Goal: Task Accomplishment & Management: Manage account settings

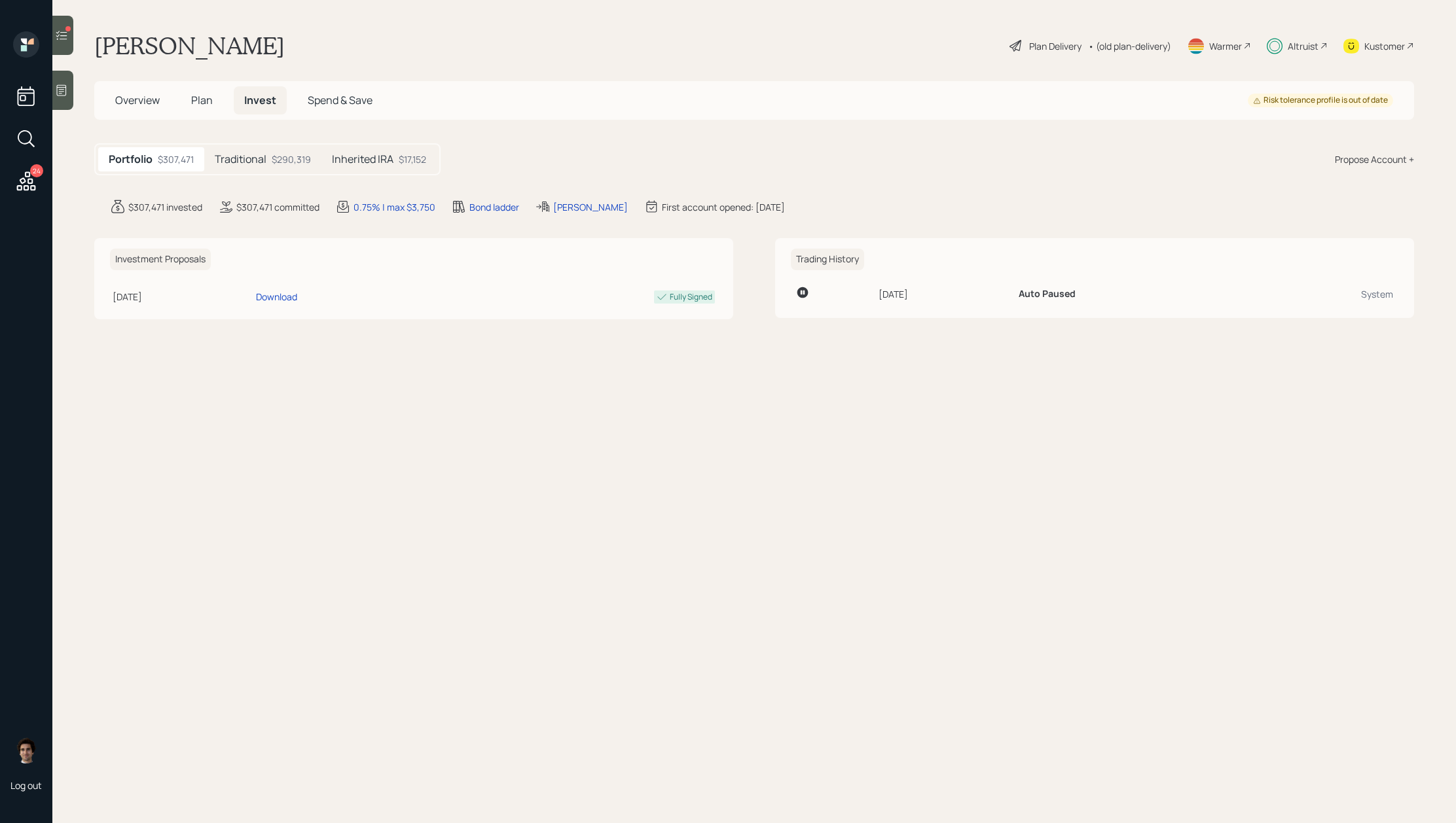
click at [235, 158] on h5 "Traditional" at bounding box center [241, 159] width 52 height 12
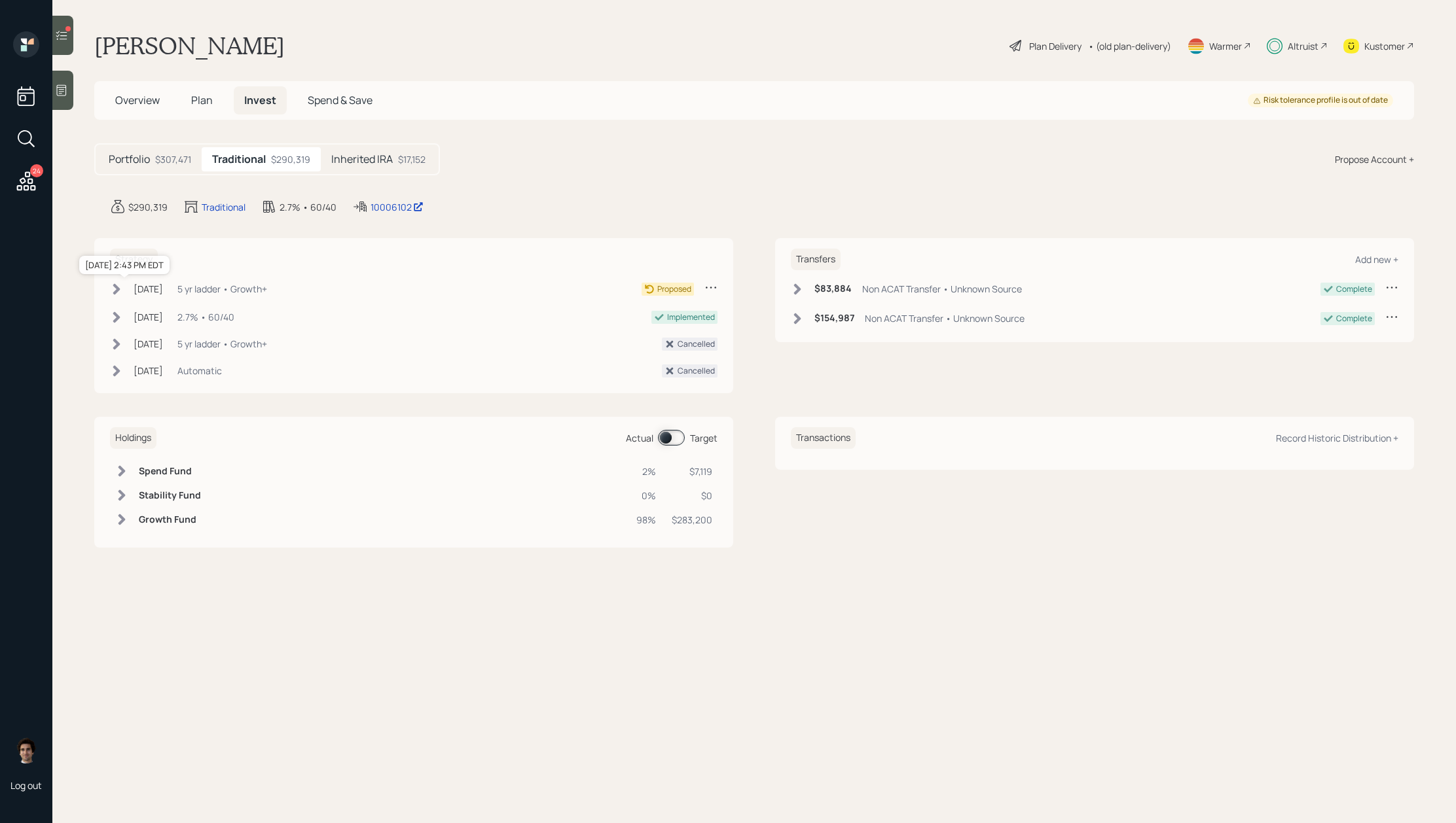
click at [137, 292] on div "[DATE]" at bounding box center [148, 289] width 29 height 14
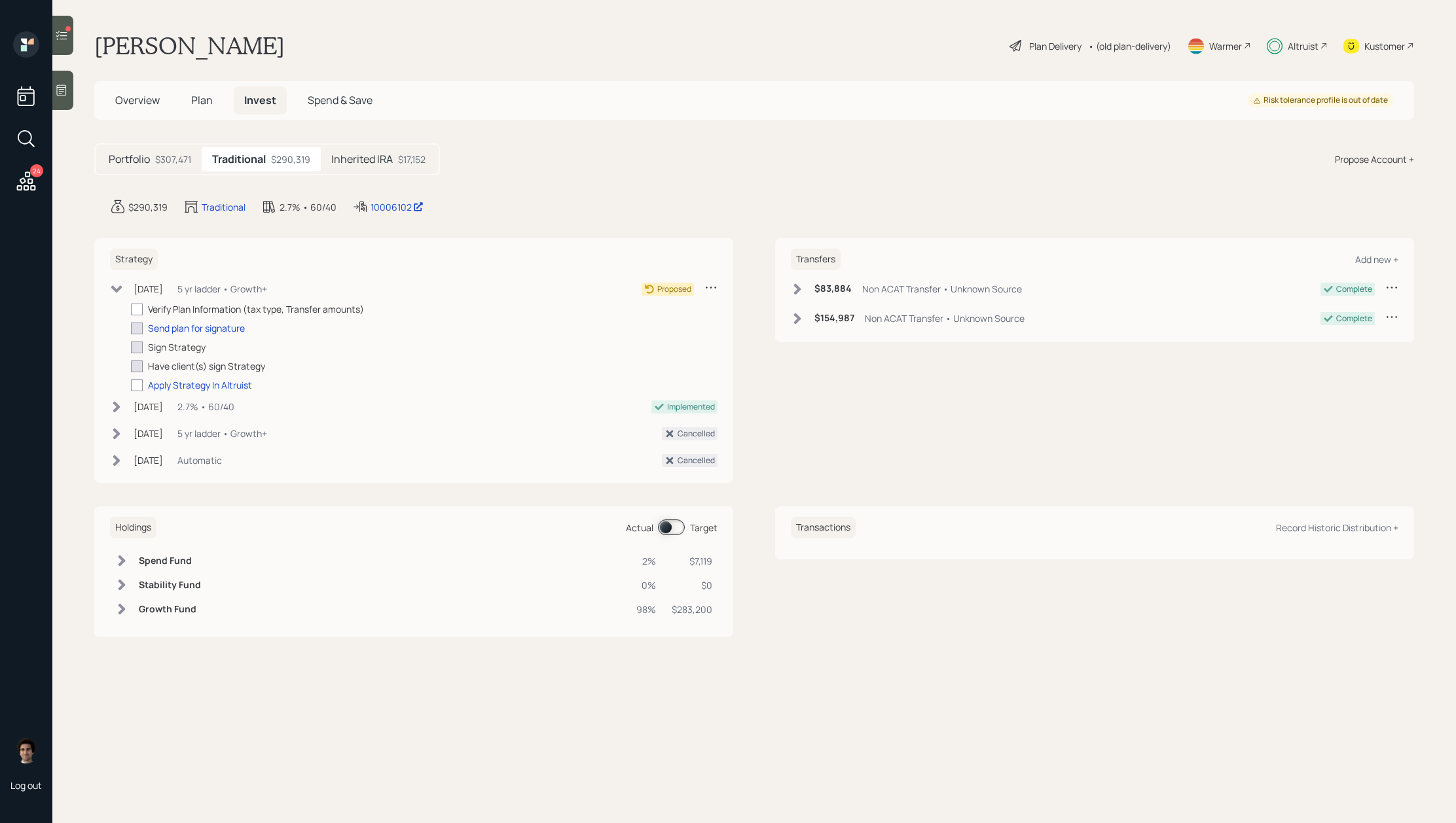
click at [390, 149] on div "Inherited IRA $17,152" at bounding box center [378, 160] width 115 height 24
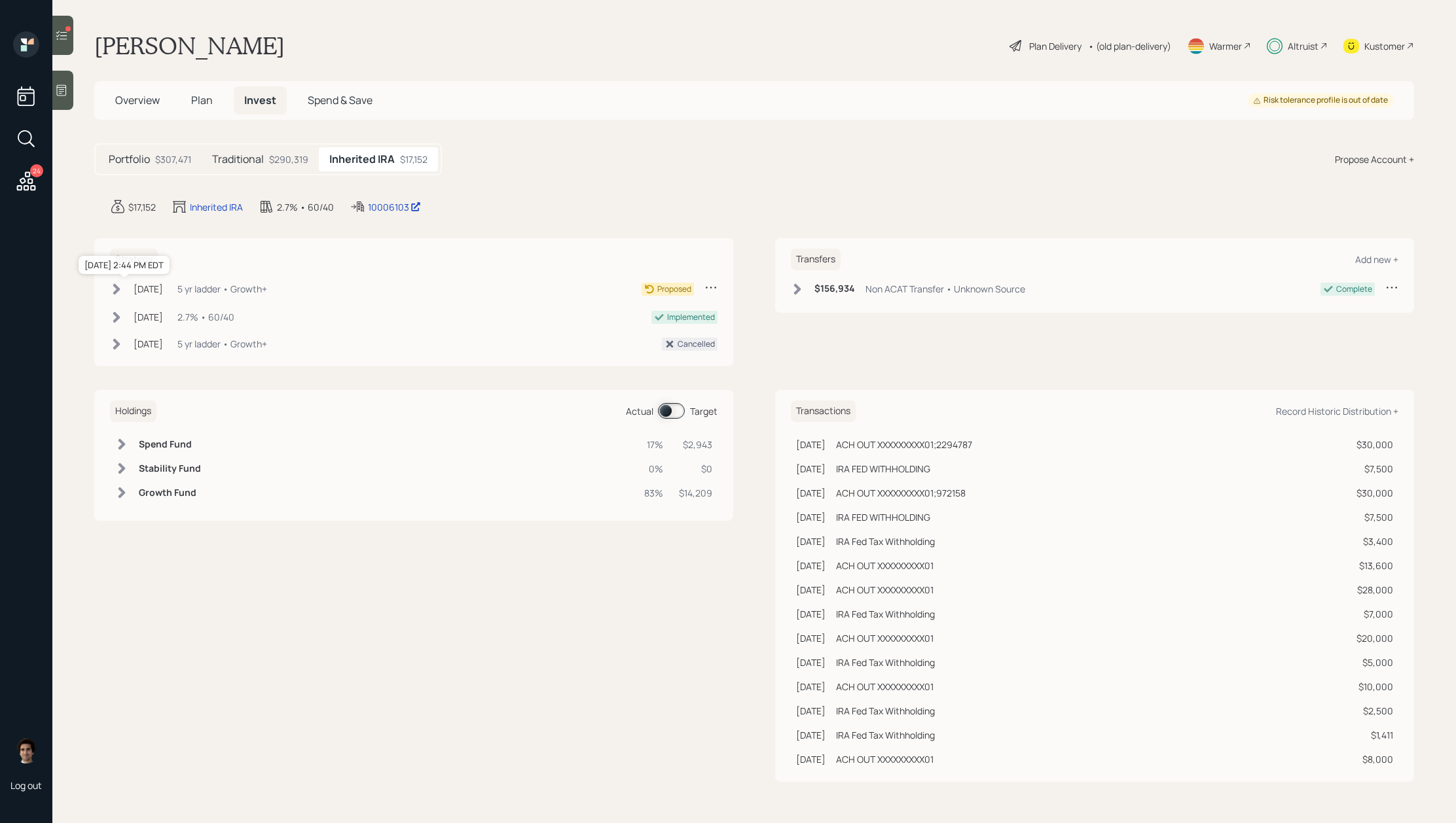
click at [163, 289] on div "Aug 29, 2023" at bounding box center [148, 289] width 29 height 14
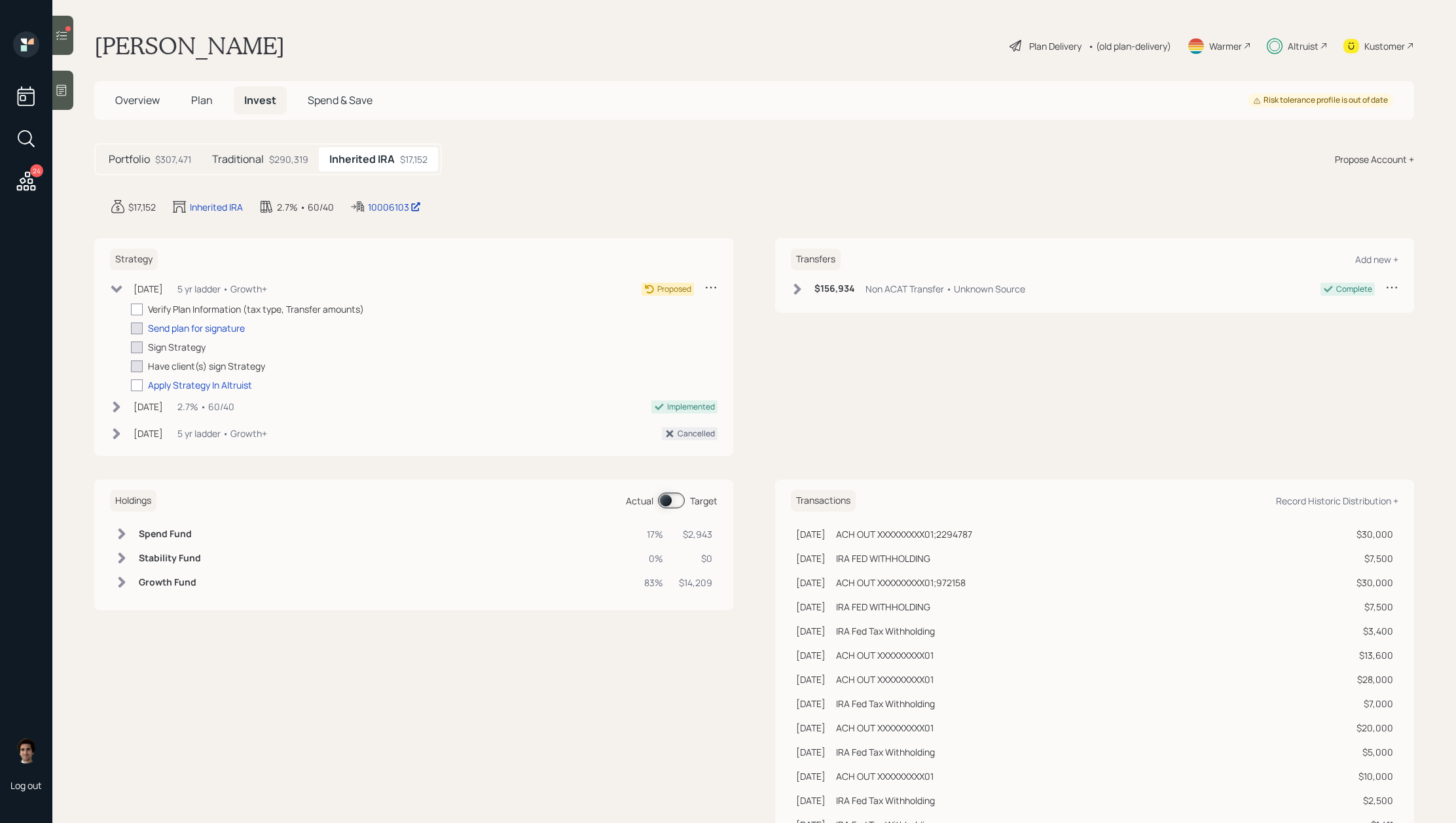
click at [716, 275] on div "Strategy Aug 29, 2023 Tuesday, August 29, 2023 2:44 PM EDT 5 yr ladder • Growth…" at bounding box center [413, 347] width 639 height 218
click at [715, 287] on icon at bounding box center [711, 287] width 10 height 2
click at [671, 321] on div "Cancel Strategy" at bounding box center [670, 324] width 94 height 12
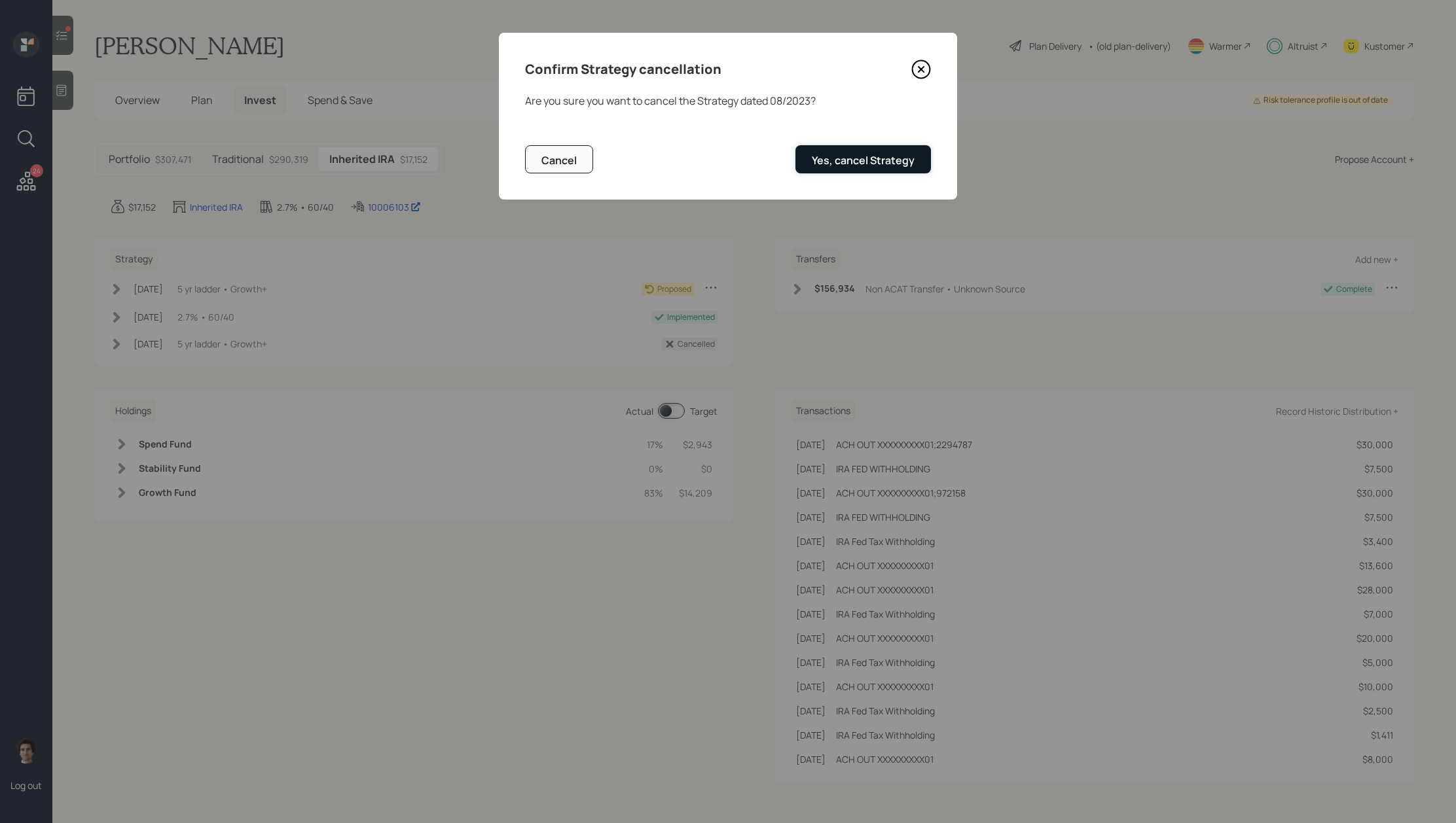
click at [851, 156] on div "Yes, cancel Strategy" at bounding box center [863, 160] width 103 height 15
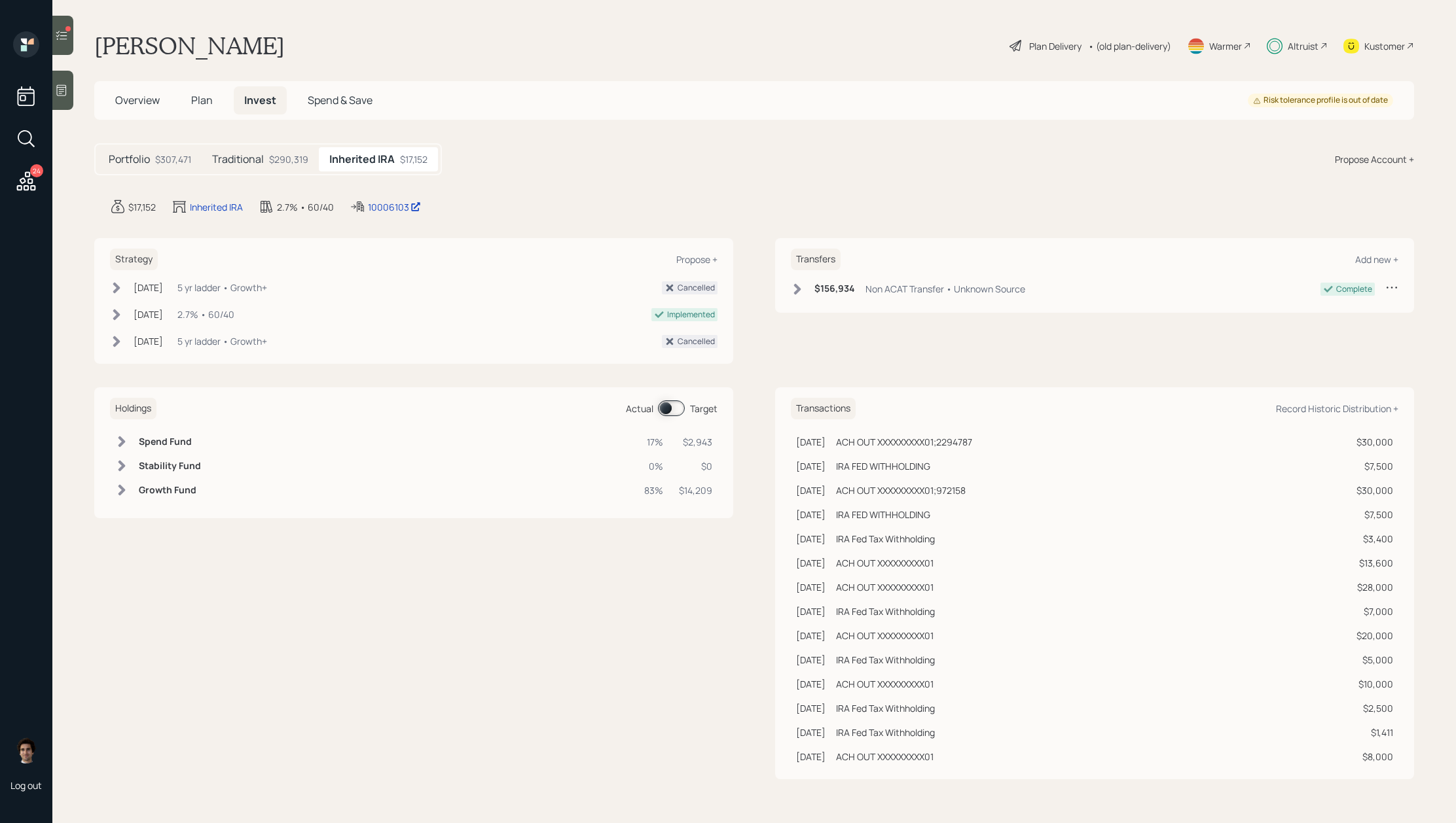
click at [234, 149] on div "Traditional $290,319" at bounding box center [261, 160] width 117 height 24
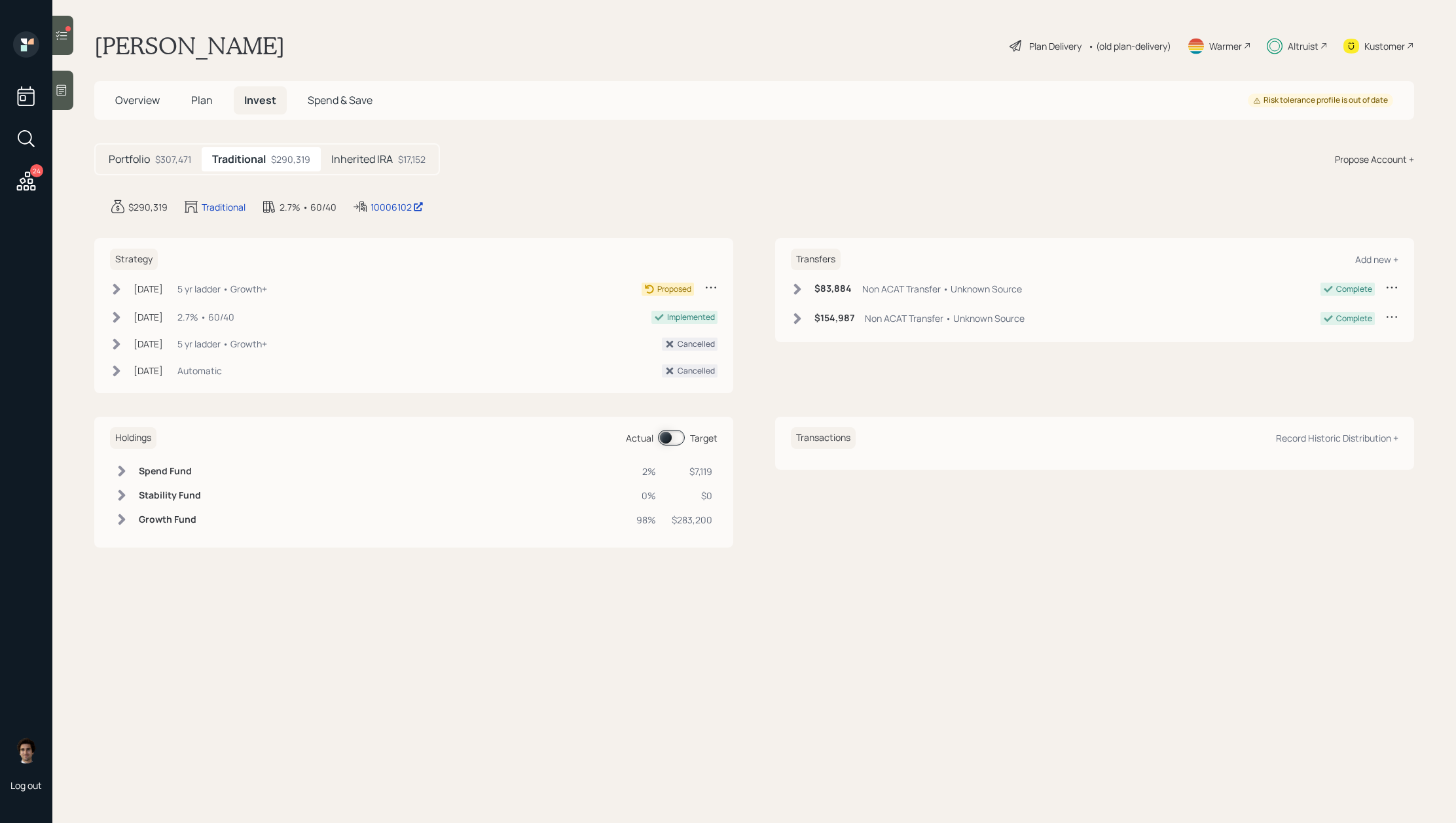
click at [703, 291] on div "Proposed" at bounding box center [679, 288] width 76 height 16
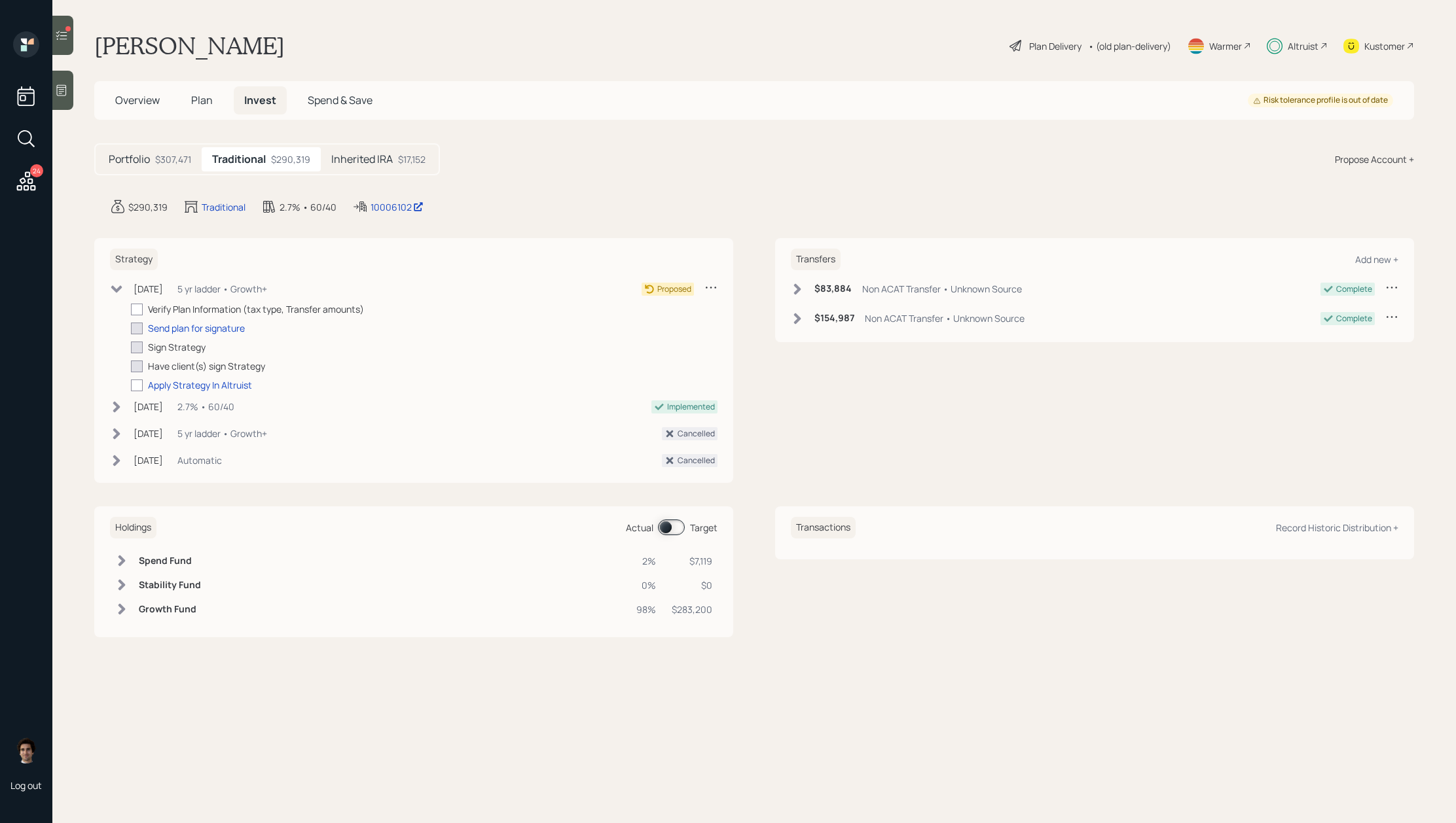
click at [713, 280] on div "Strategy Aug 29, 2023 Tuesday, August 29, 2023 2:43 PM EDT 5 yr ladder • Growth…" at bounding box center [413, 361] width 639 height 245
click at [712, 286] on icon at bounding box center [710, 286] width 13 height 13
click at [676, 326] on div "Cancel Strategy" at bounding box center [670, 324] width 94 height 12
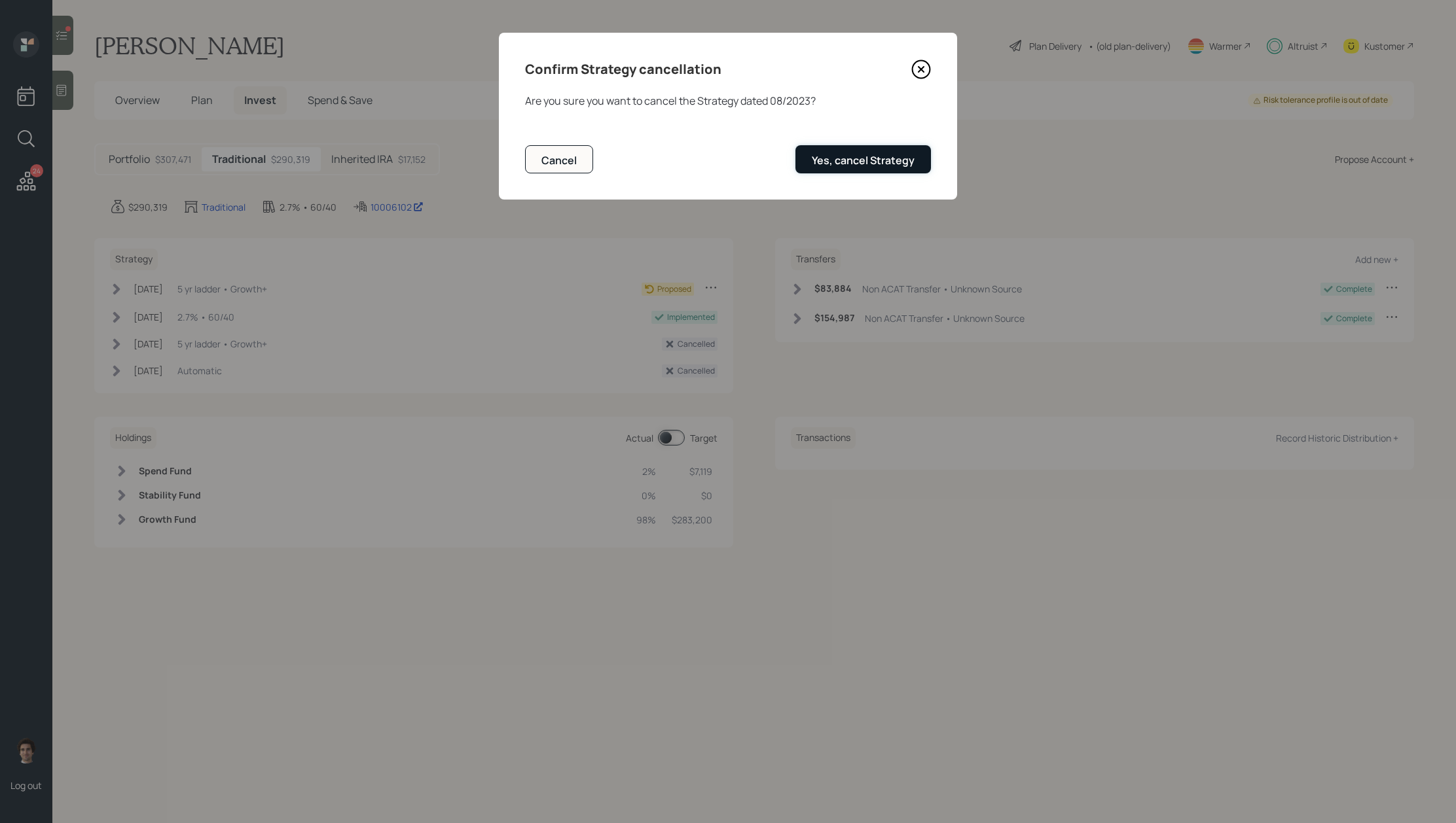
click at [842, 150] on button "Yes, cancel Strategy" at bounding box center [863, 159] width 136 height 28
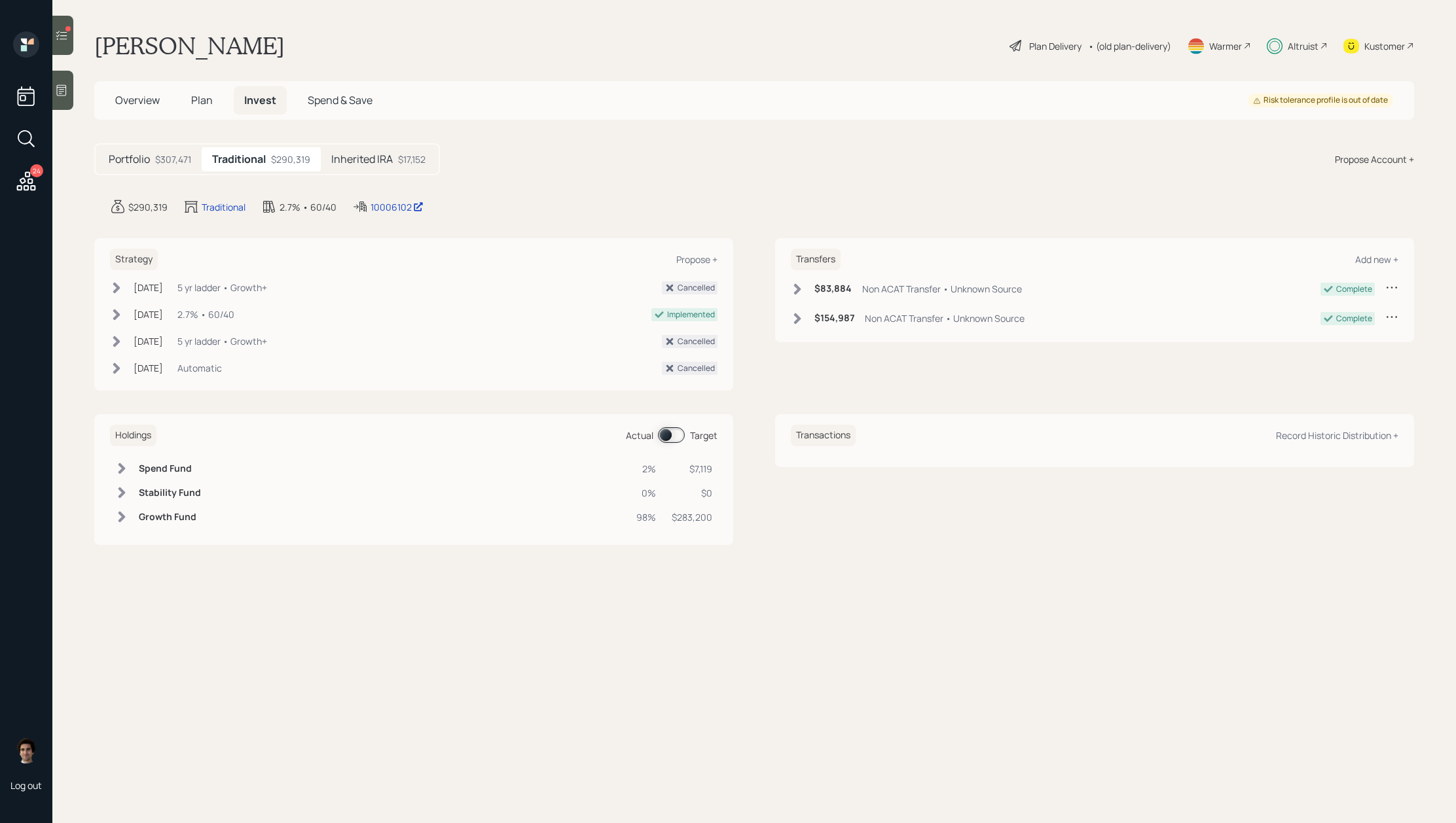
click at [356, 160] on h5 "Inherited IRA" at bounding box center [362, 159] width 61 height 12
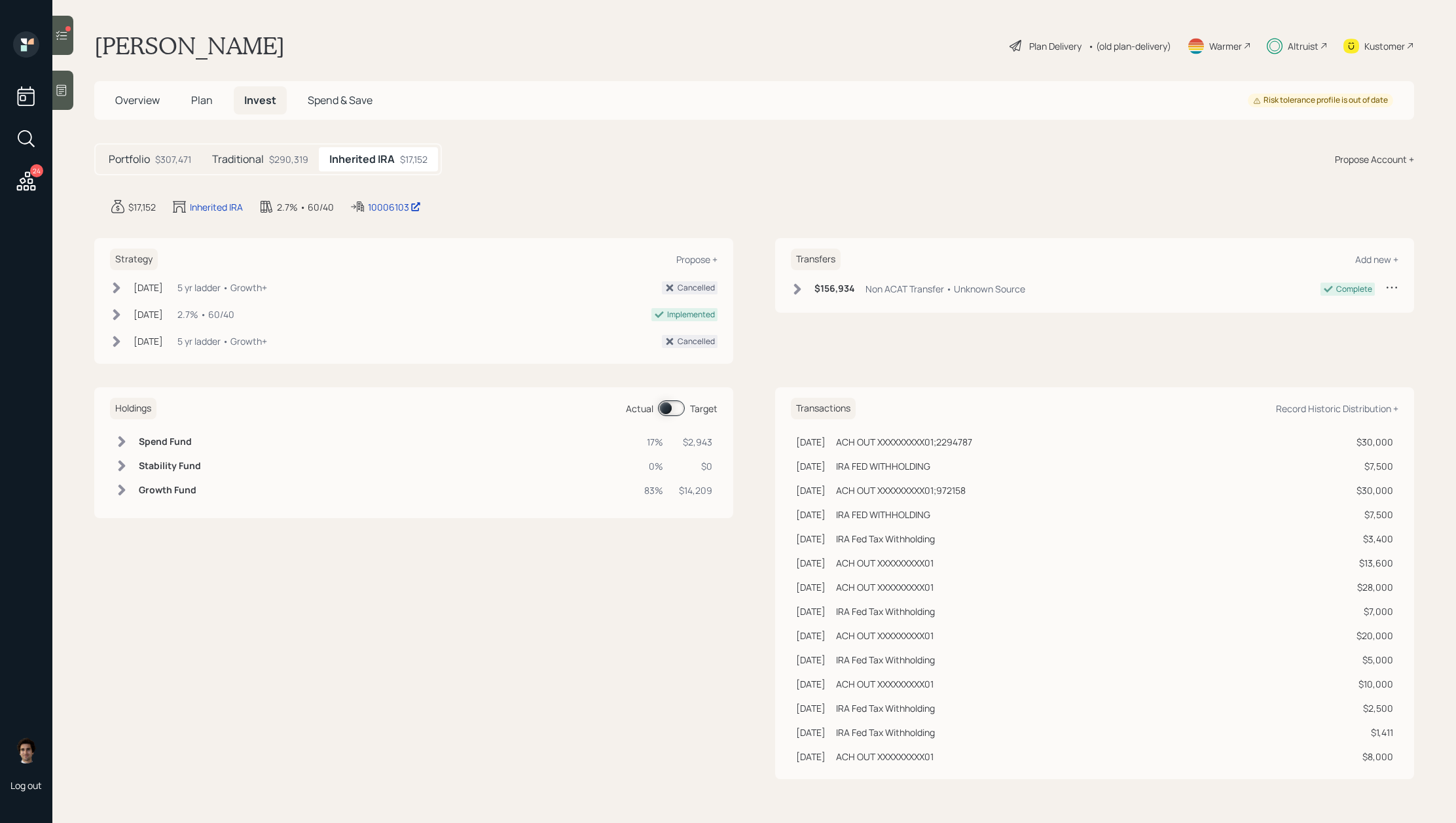
click at [30, 170] on div "24" at bounding box center [36, 170] width 13 height 13
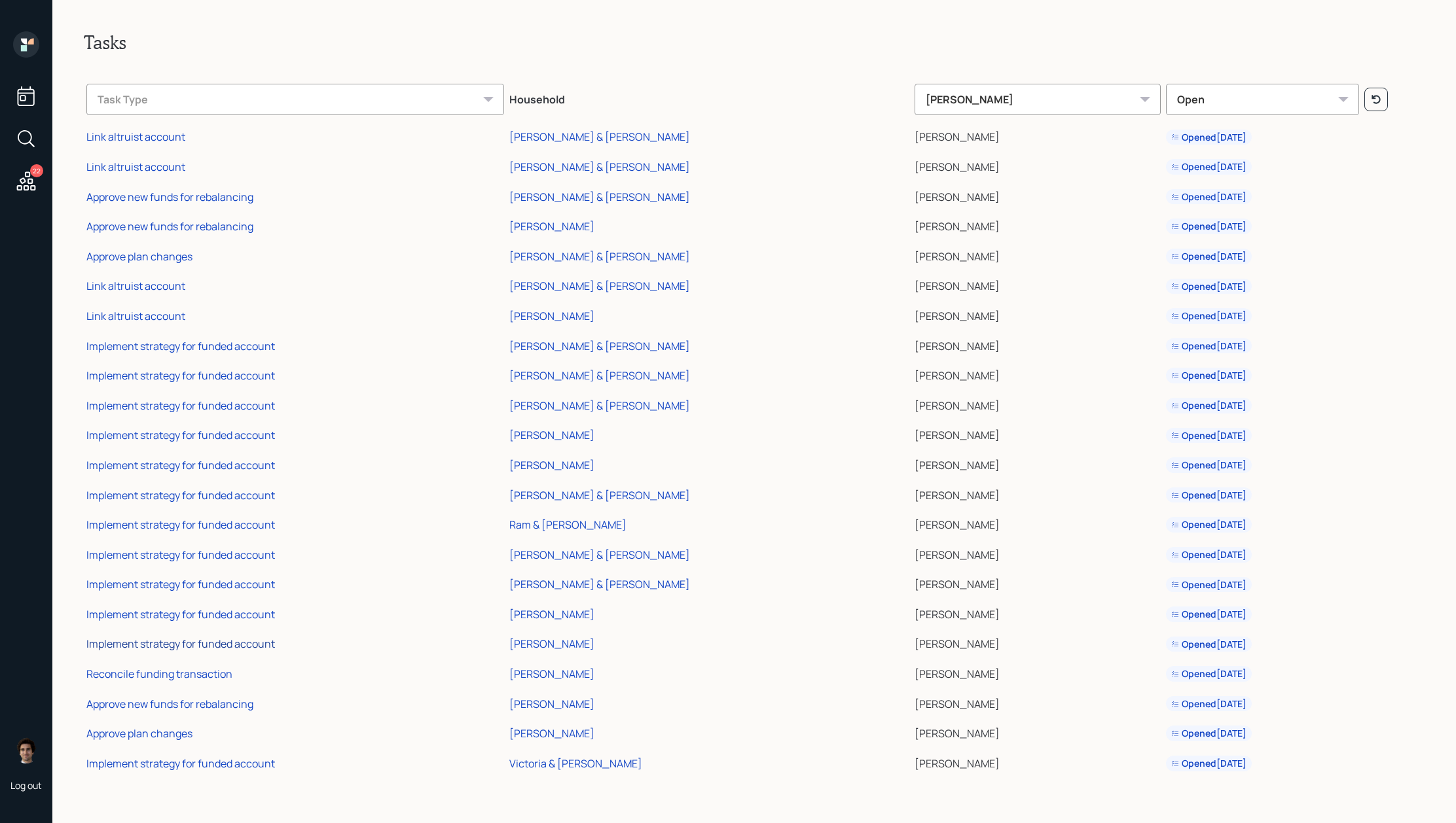
click at [227, 640] on div "Implement strategy for funded account" at bounding box center [180, 644] width 188 height 15
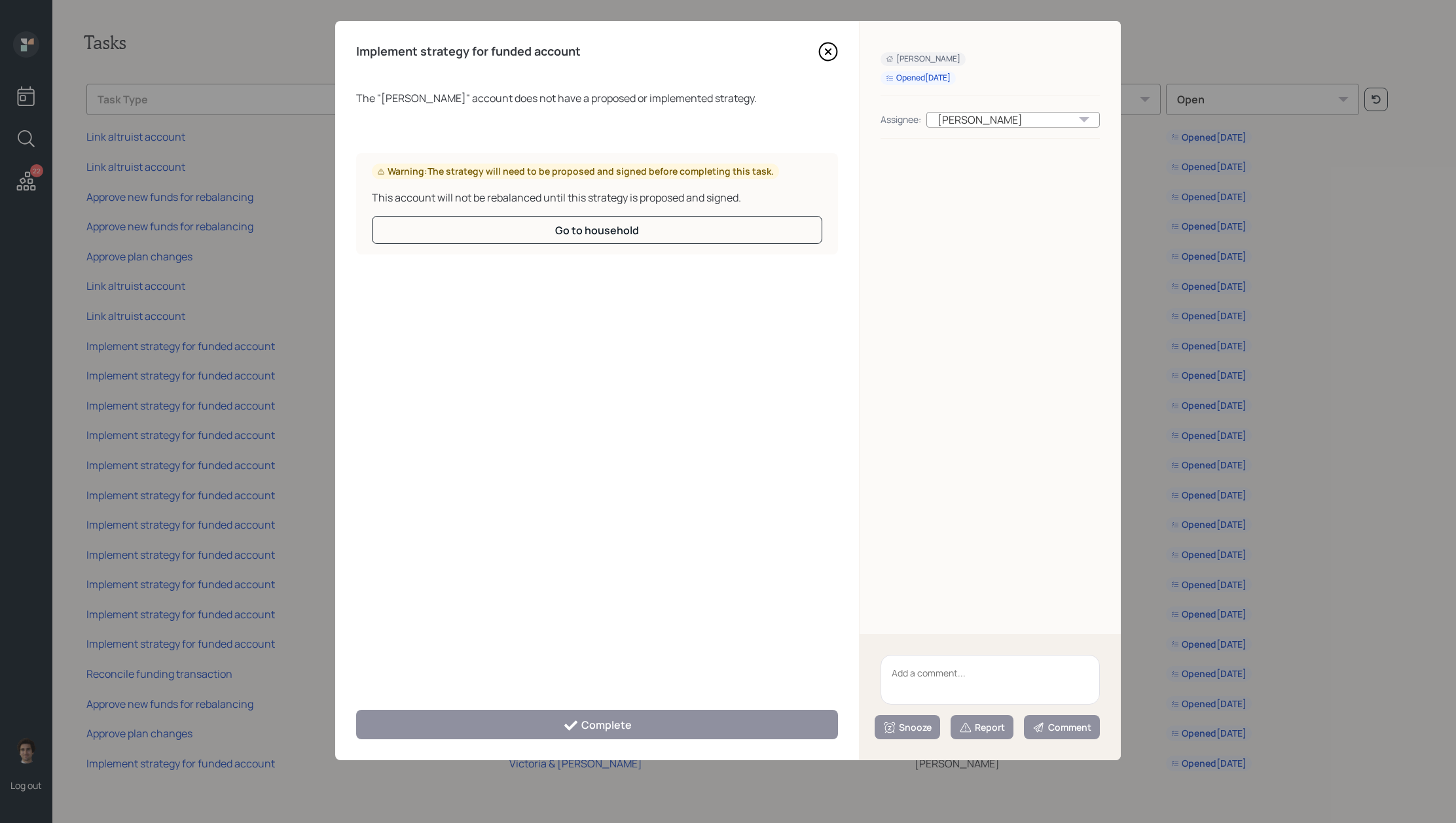
click at [953, 654] on div "Snooze Report Comment" at bounding box center [990, 697] width 262 height 126
click at [948, 672] on textarea at bounding box center [990, 680] width 219 height 50
type textarea "Need bill to sign IPS at next meeting"
click at [915, 736] on button "Snooze" at bounding box center [907, 727] width 66 height 24
click at [926, 698] on button "2 weeks" at bounding box center [907, 700] width 64 height 26
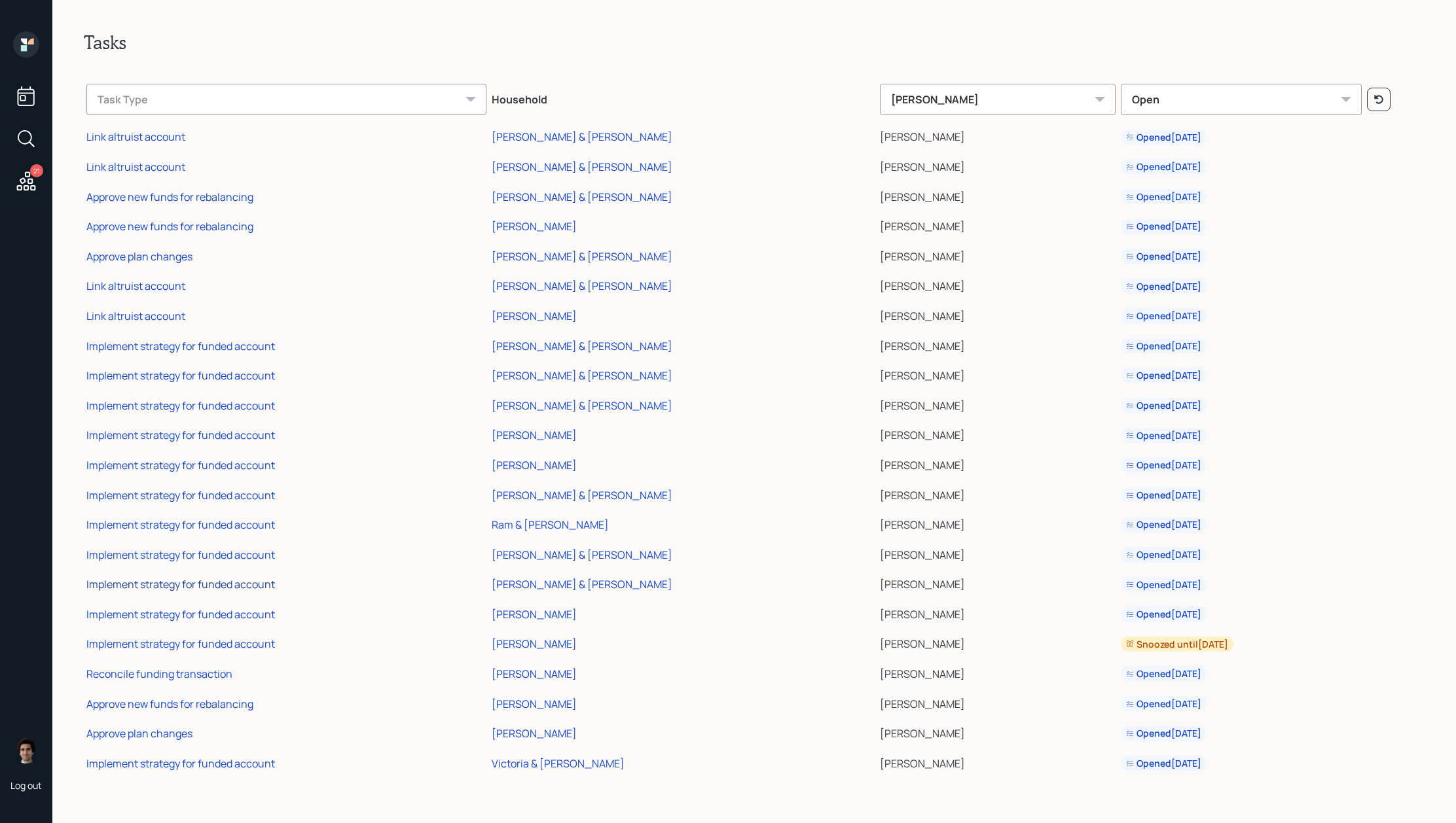
click at [264, 578] on div "Implement strategy for funded account" at bounding box center [180, 584] width 188 height 15
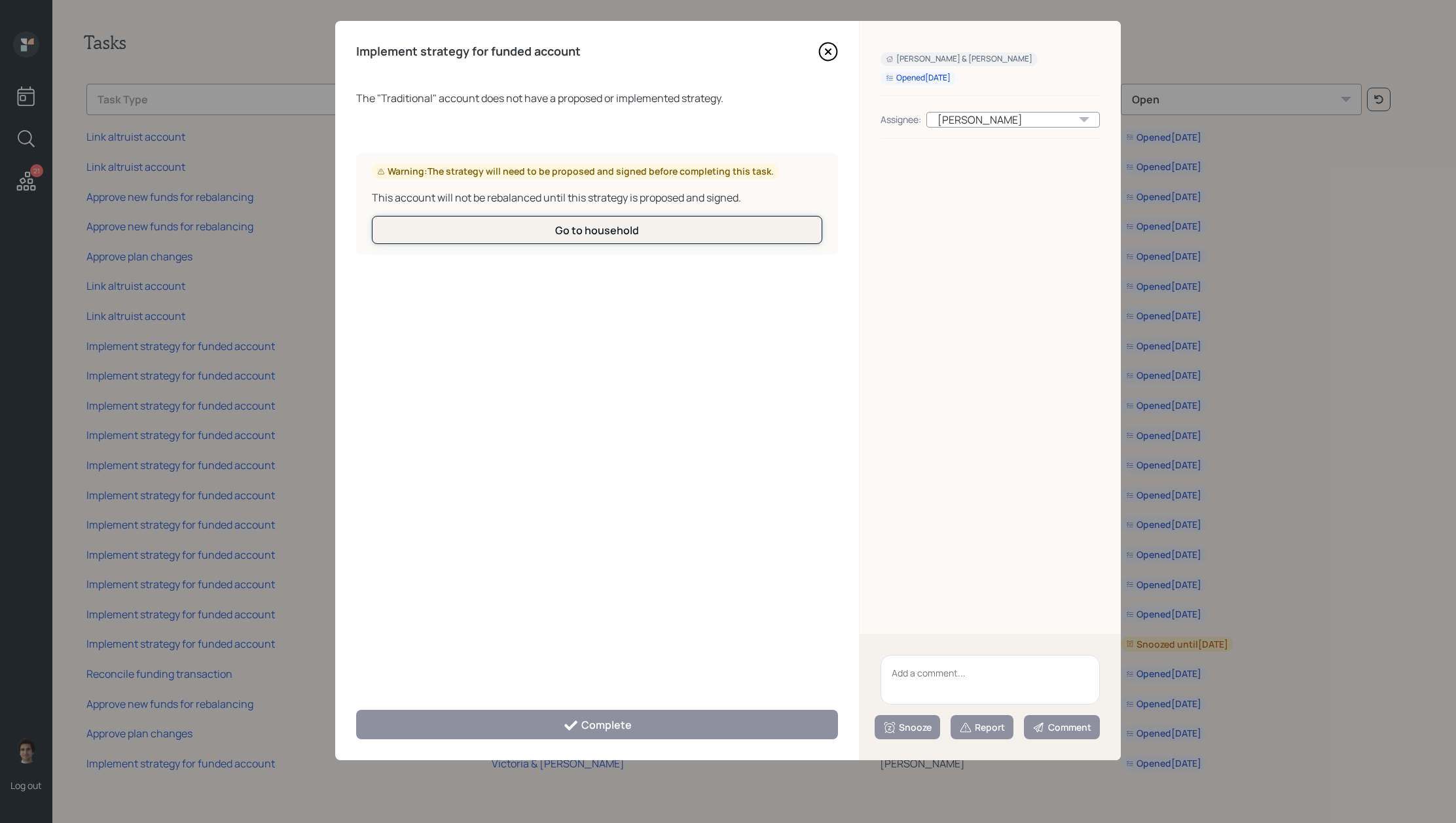
click at [690, 229] on button "Go to household" at bounding box center [597, 229] width 451 height 28
